Goal: Task Accomplishment & Management: Use online tool/utility

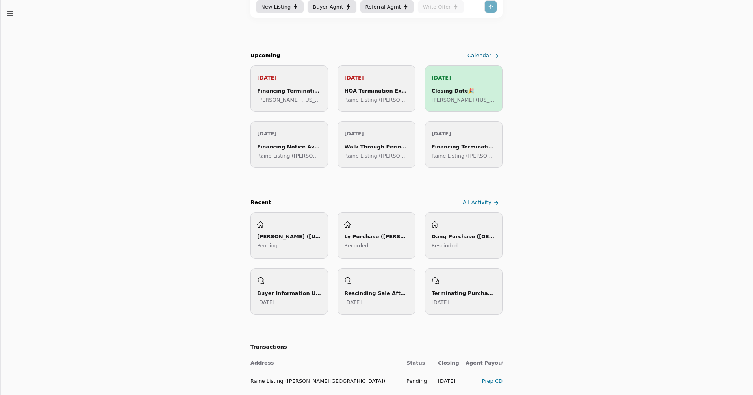
scroll to position [118, 0]
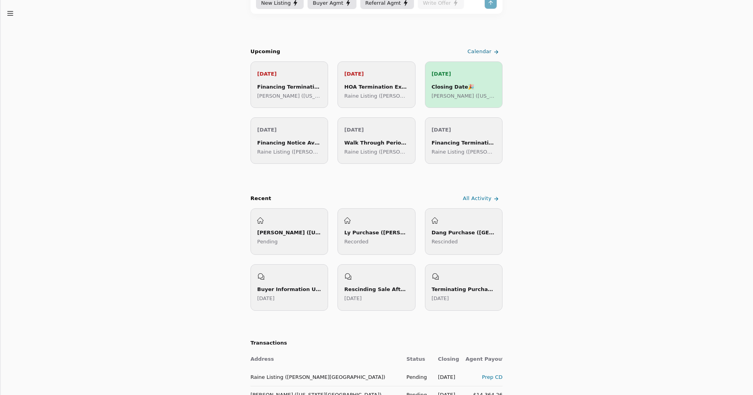
click at [294, 248] on div "[PERSON_NAME] ([US_STATE][GEOGRAPHIC_DATA]) Pending" at bounding box center [290, 231] width 78 height 46
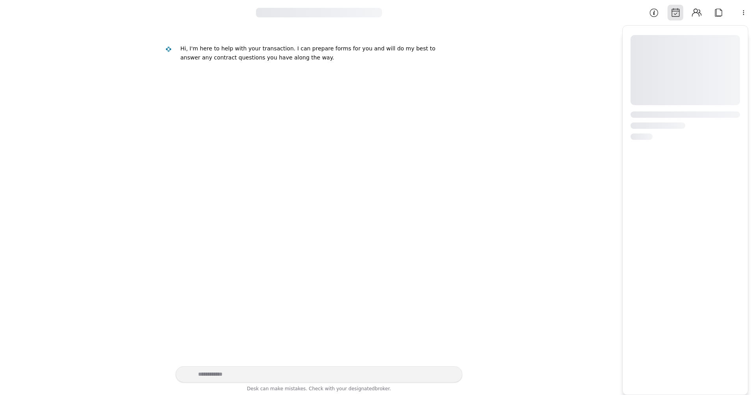
scroll to position [886, 0]
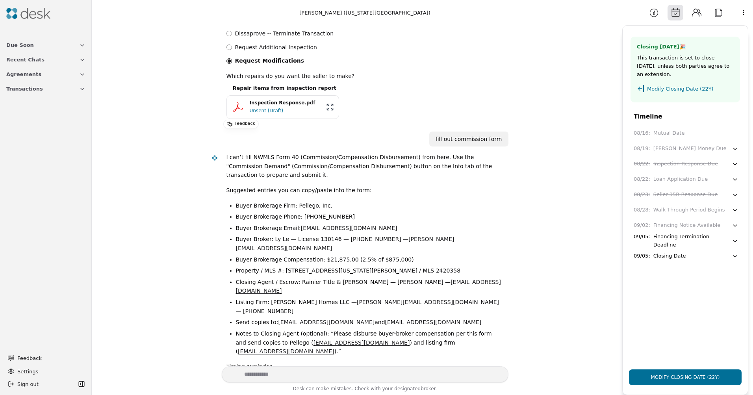
click at [254, 373] on textarea "Write your prompt here" at bounding box center [365, 374] width 287 height 16
type textarea "**********"
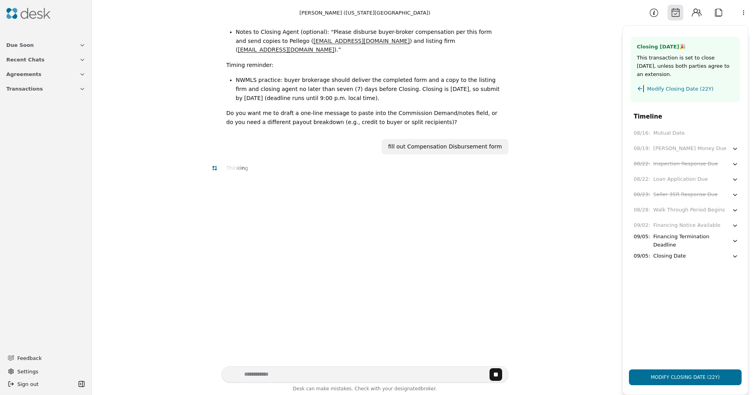
scroll to position [1222, 0]
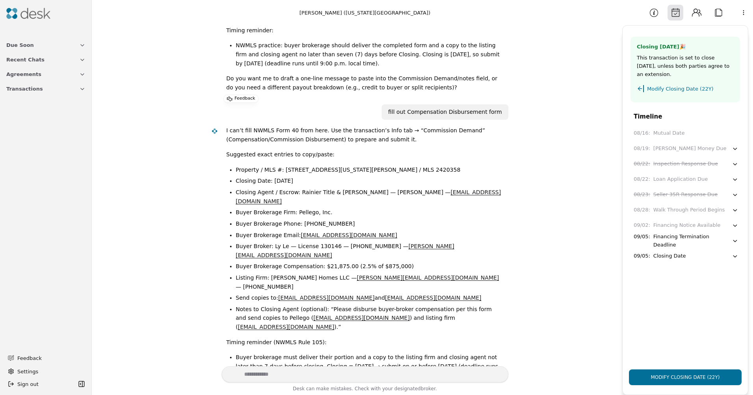
click at [267, 373] on textarea "Write your prompt here" at bounding box center [365, 374] width 287 height 16
type textarea "**********"
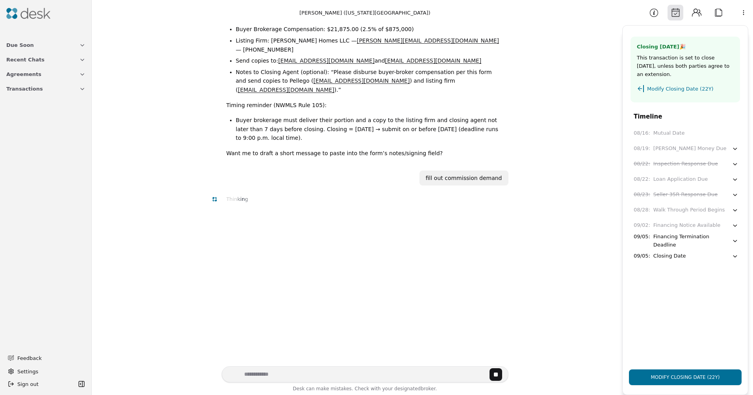
scroll to position [1481, 0]
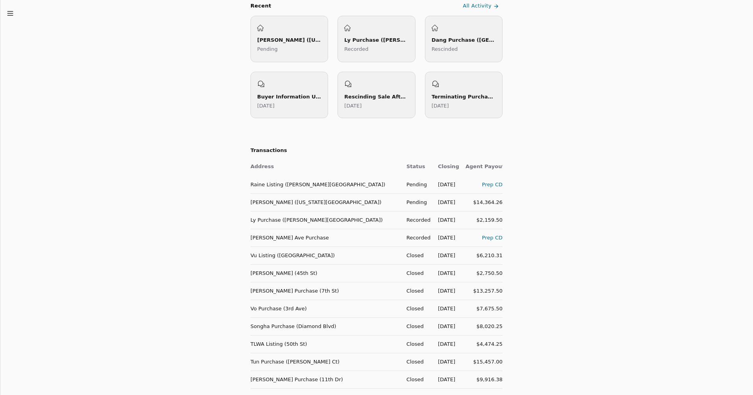
scroll to position [315, 0]
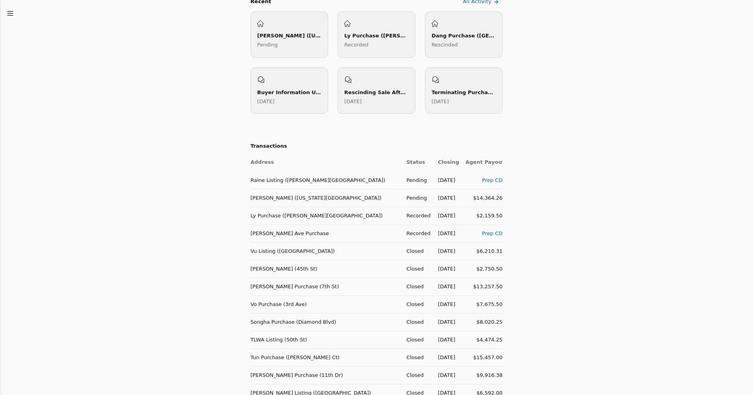
click at [296, 179] on td "Raine Listing ([PERSON_NAME][GEOGRAPHIC_DATA])" at bounding box center [326, 180] width 150 height 18
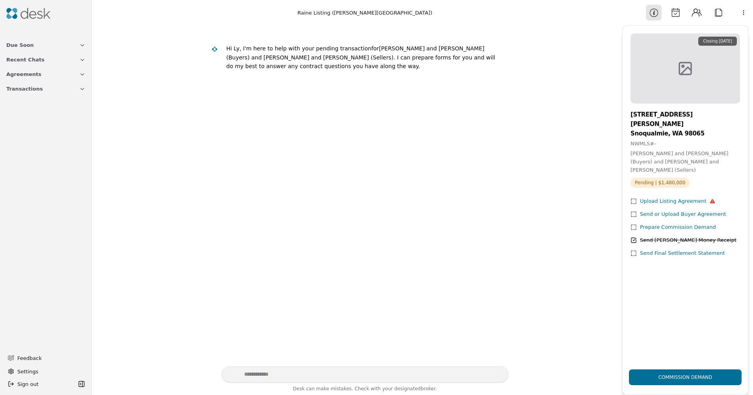
click at [647, 197] on div "Upload Listing Agreement" at bounding box center [677, 201] width 75 height 8
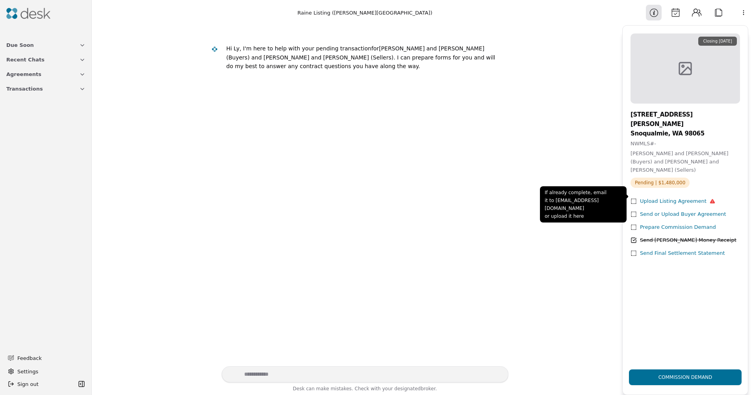
click at [679, 210] on div "Send or Upload Buyer Agreement" at bounding box center [683, 214] width 86 height 8
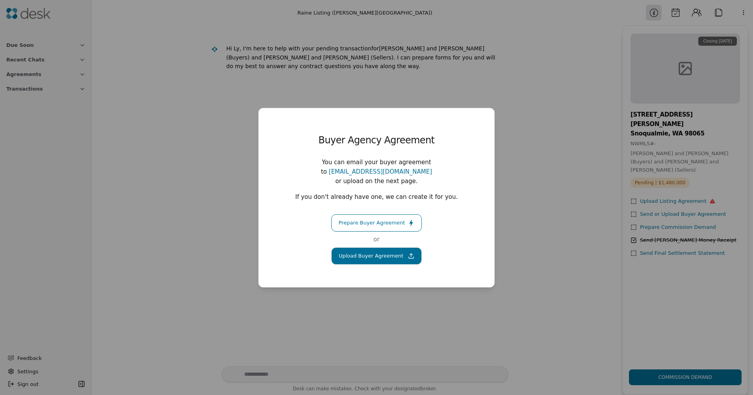
click at [384, 253] on button "Upload Buyer Agreement" at bounding box center [376, 255] width 91 height 17
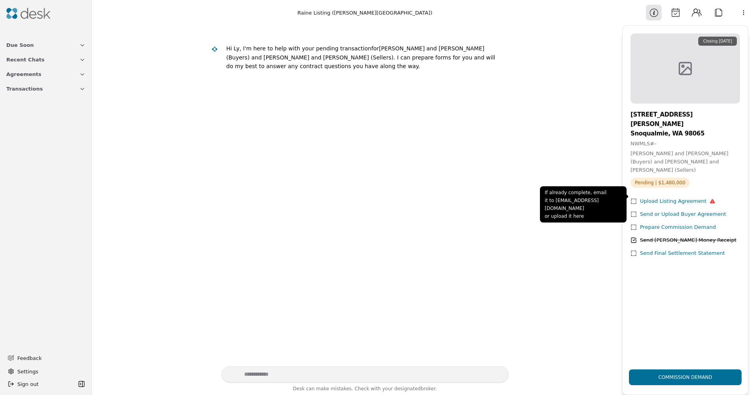
click at [689, 210] on div "Send or Upload Buyer Agreement" at bounding box center [683, 214] width 86 height 8
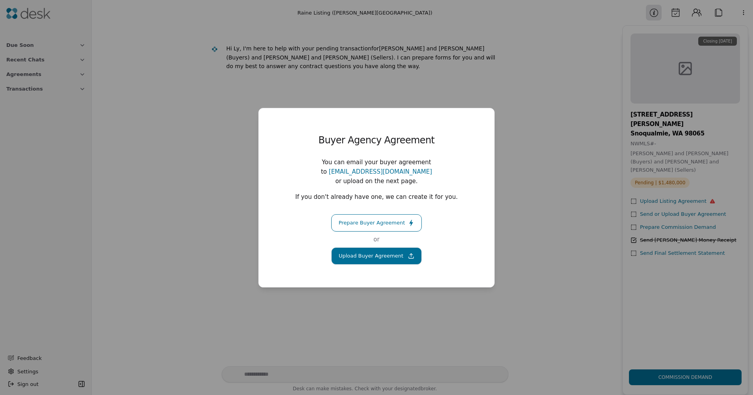
click at [689, 199] on div "Buyer Agency Agreement You can email your buyer agreement to [EMAIL_ADDRESS][DO…" at bounding box center [376, 197] width 753 height 395
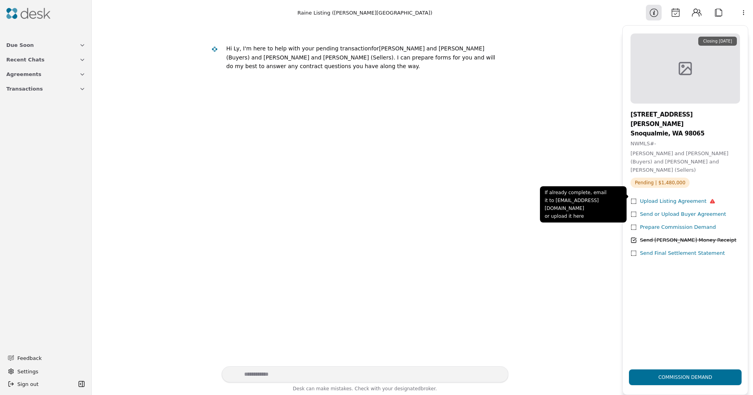
click at [675, 210] on div "Send or Upload Buyer Agreement" at bounding box center [683, 214] width 86 height 8
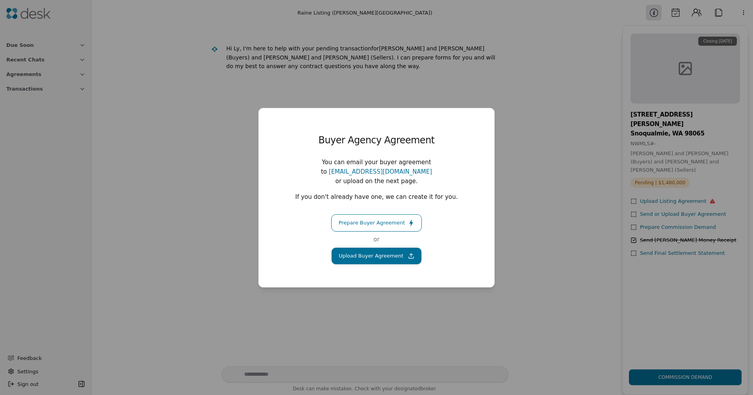
click at [384, 251] on button "Upload Buyer Agreement" at bounding box center [376, 255] width 91 height 17
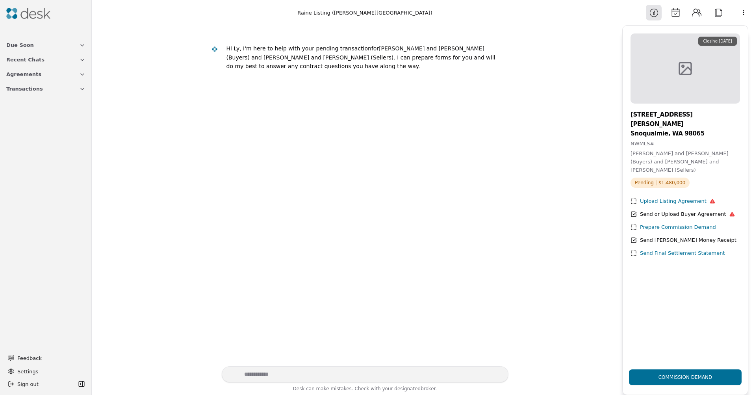
click at [670, 223] on div "Prepare Commission Demand" at bounding box center [678, 227] width 76 height 8
